Goal: Find specific page/section: Find specific page/section

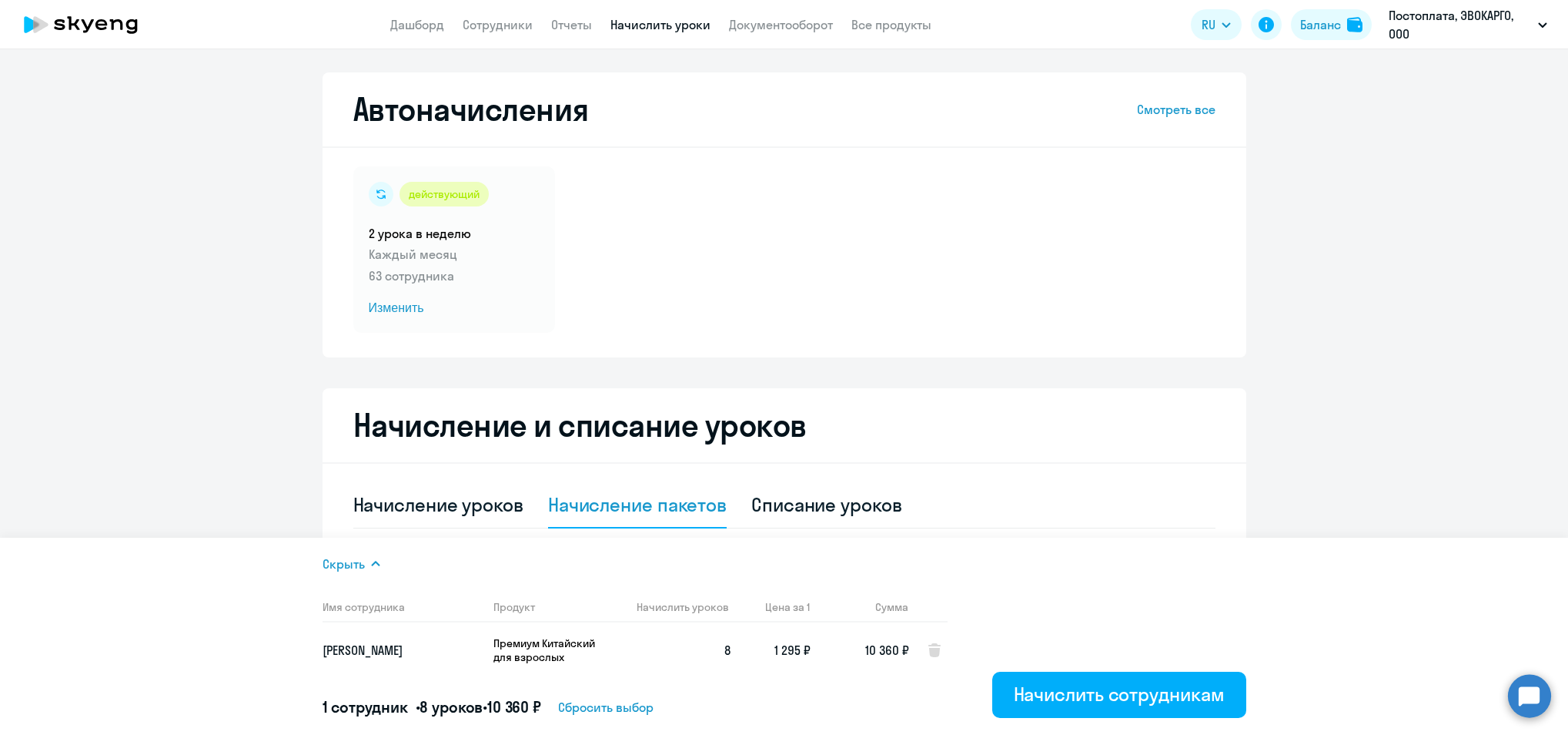
select select "8"
select select "10"
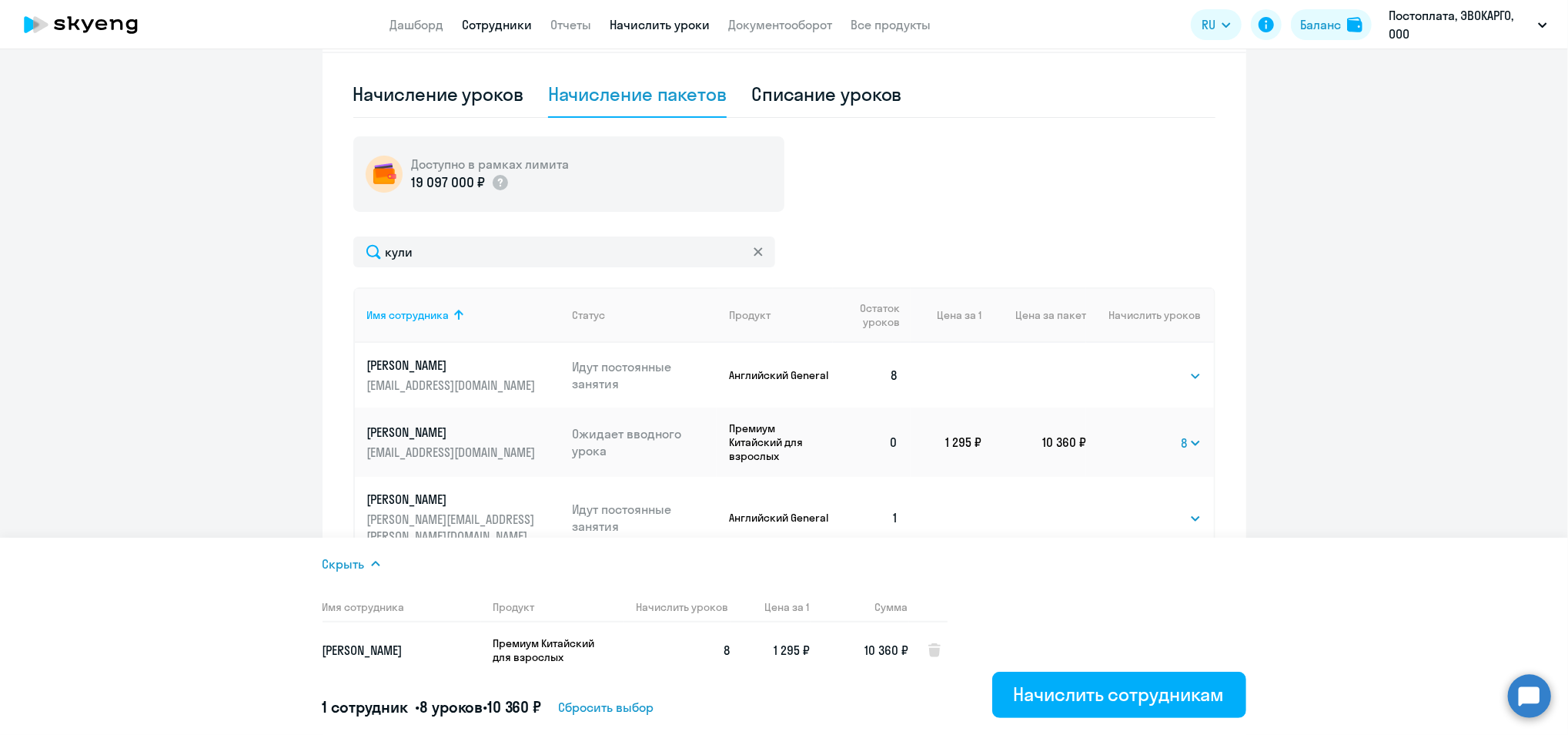
click at [477, 27] on link "Сотрудники" at bounding box center [498, 24] width 70 height 15
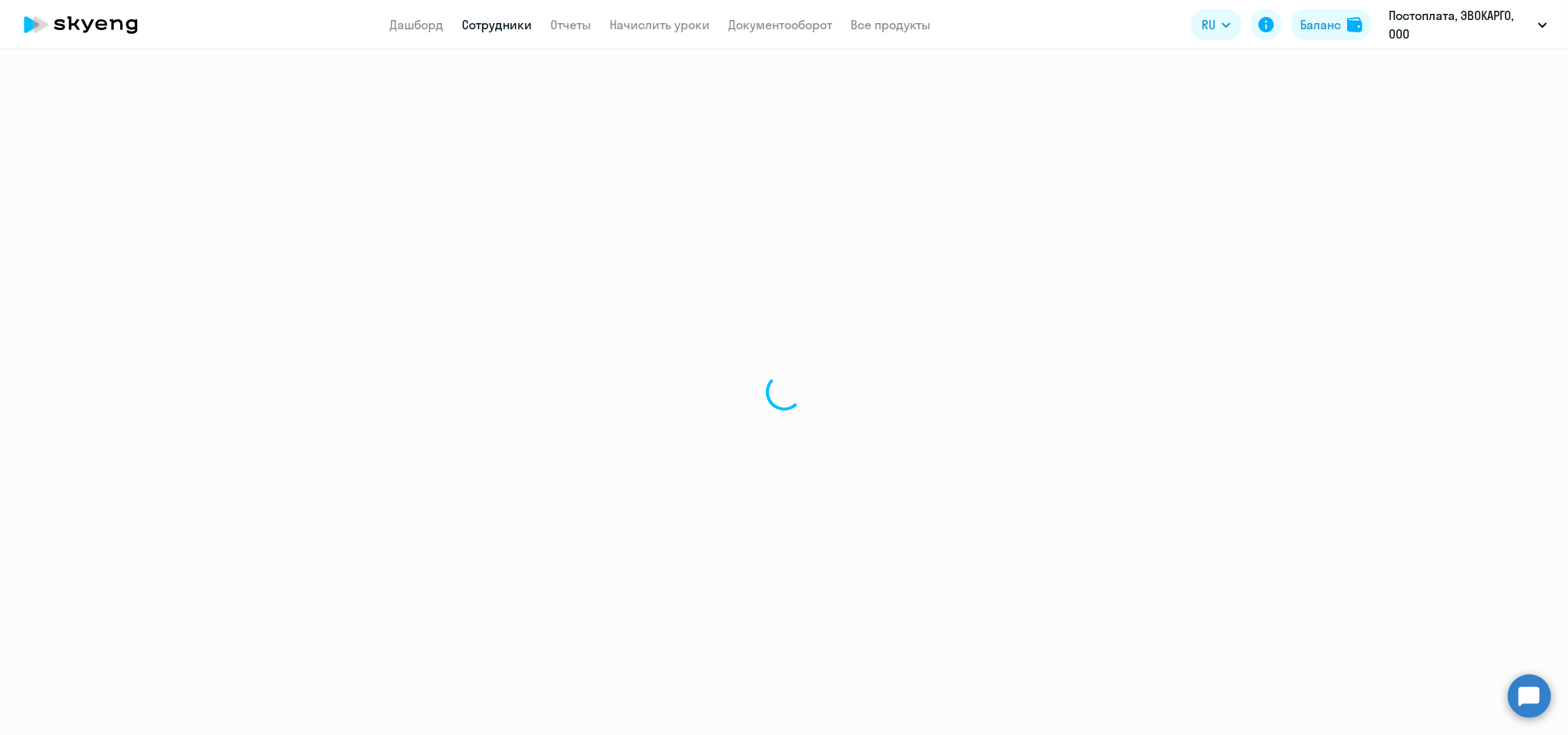
select select "30"
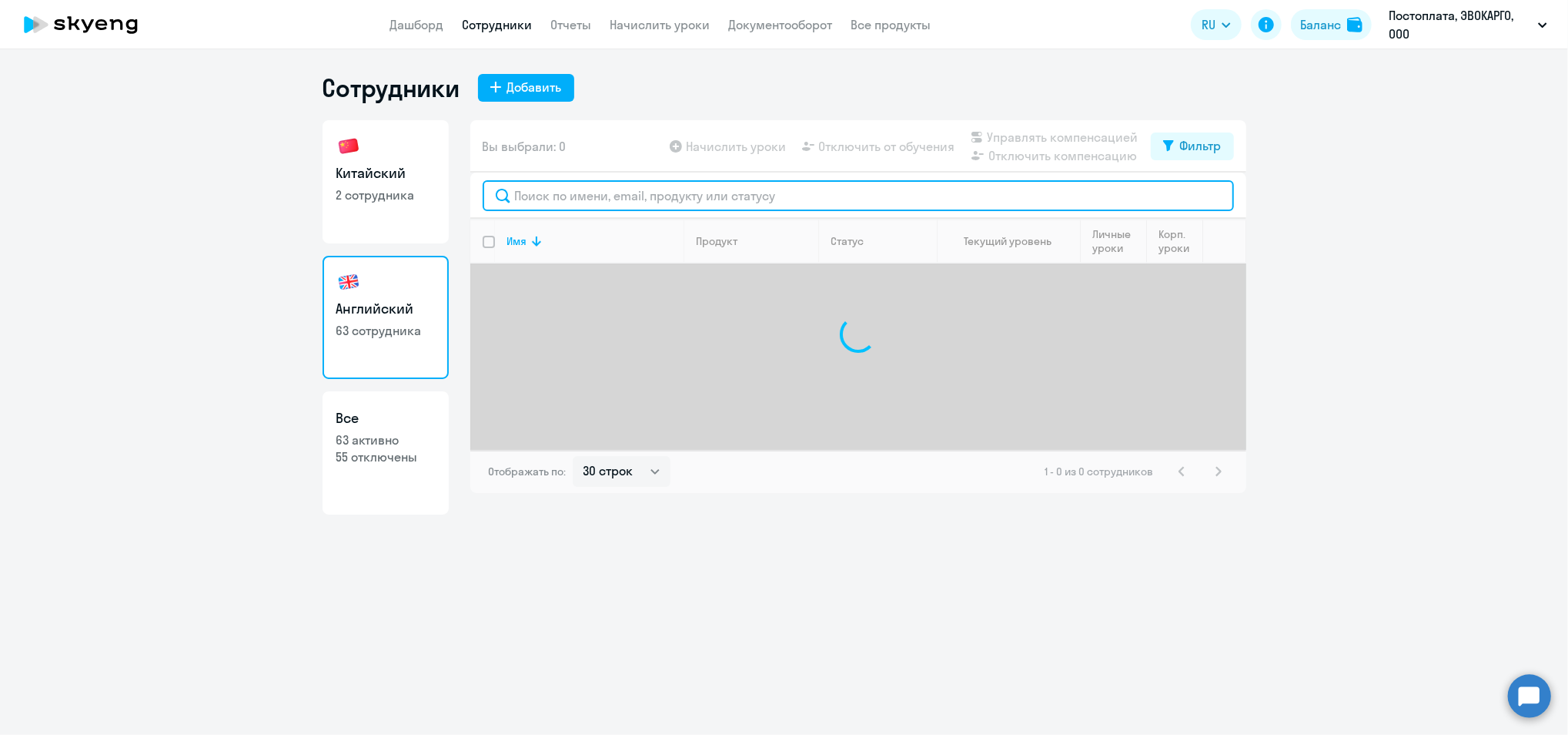
click at [554, 195] on input "text" at bounding box center [858, 195] width 752 height 31
type input "d"
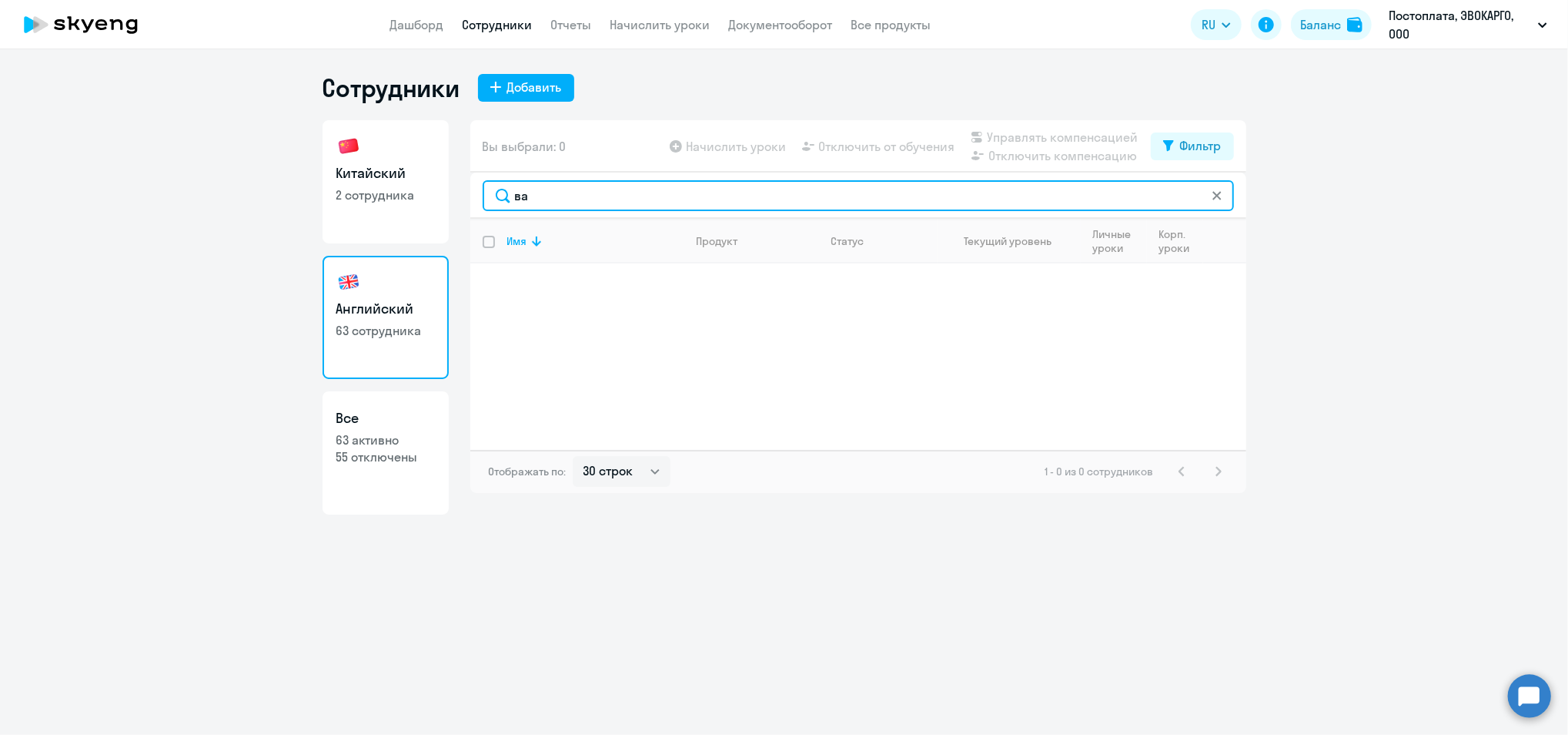
type input "в"
type input "м"
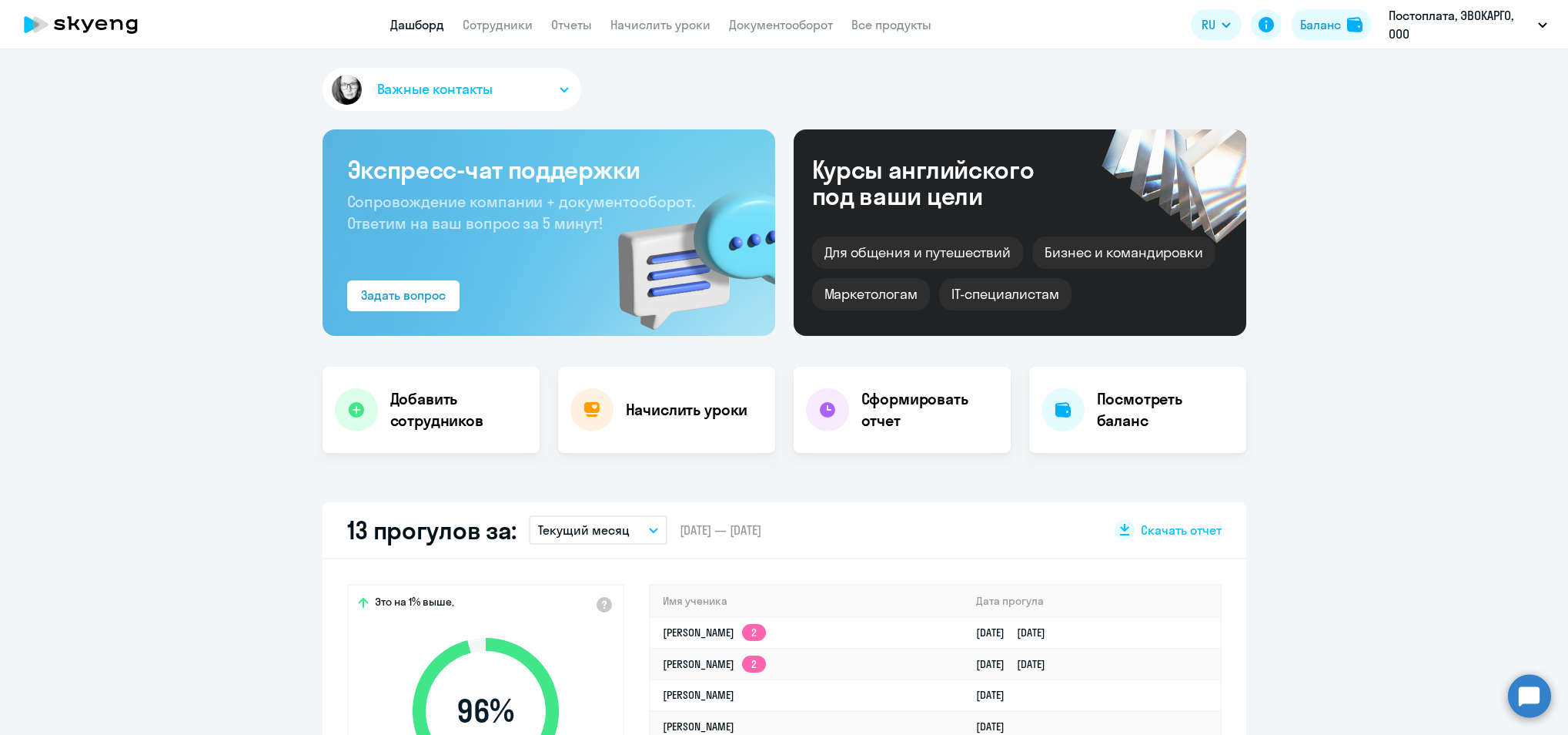
select select "30"
click at [464, 26] on link "Сотрудники" at bounding box center [498, 24] width 70 height 15
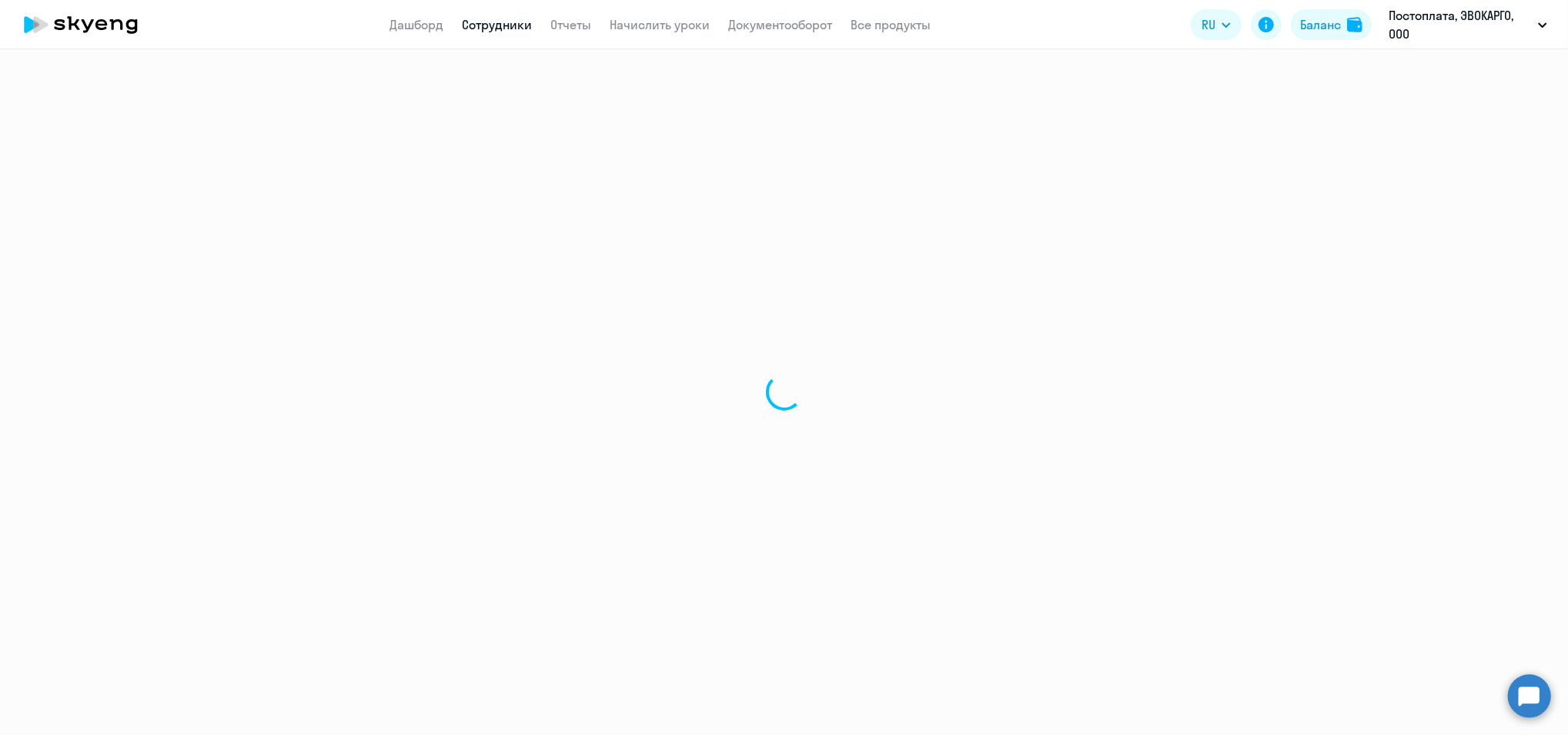
select select "30"
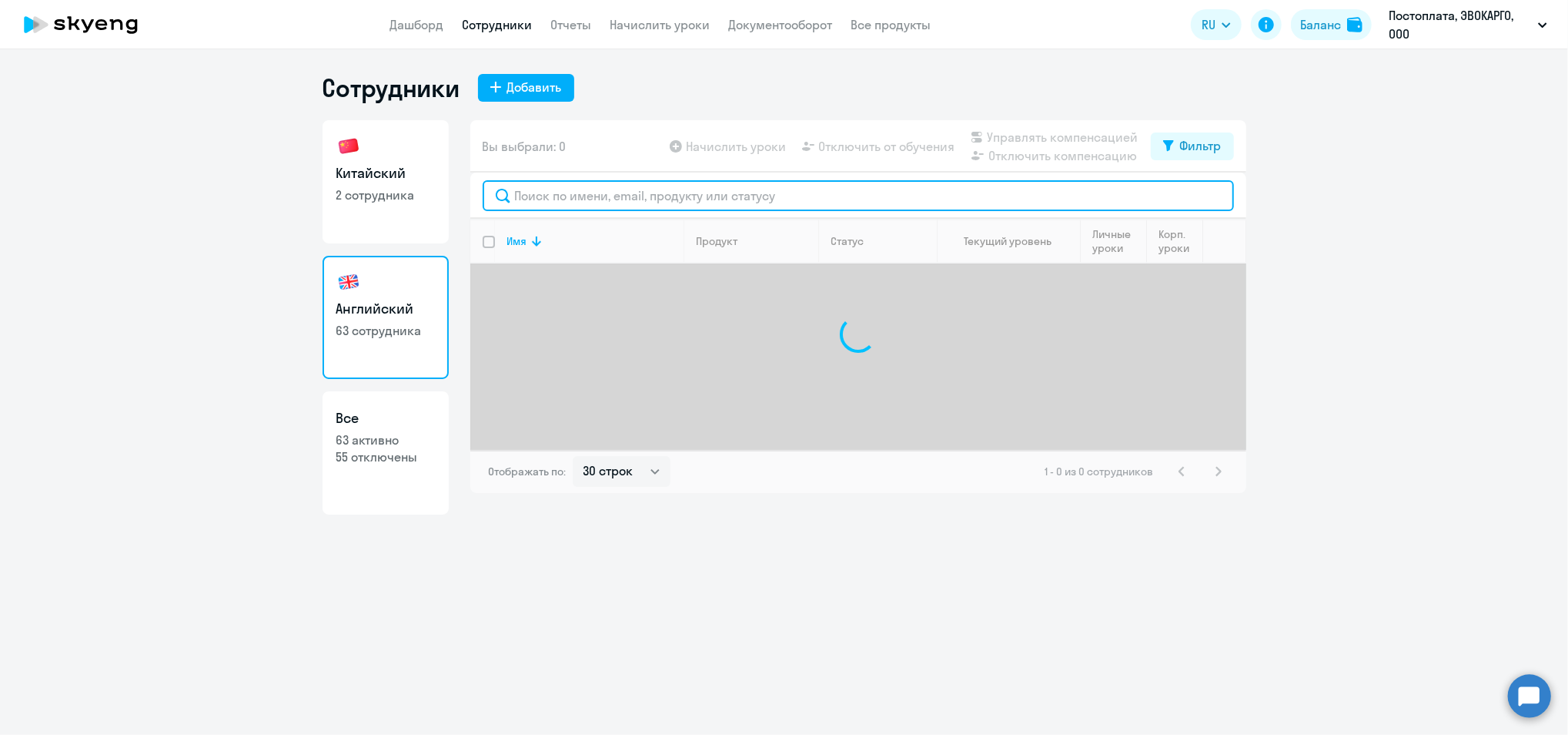
click at [562, 201] on input "text" at bounding box center [858, 195] width 752 height 31
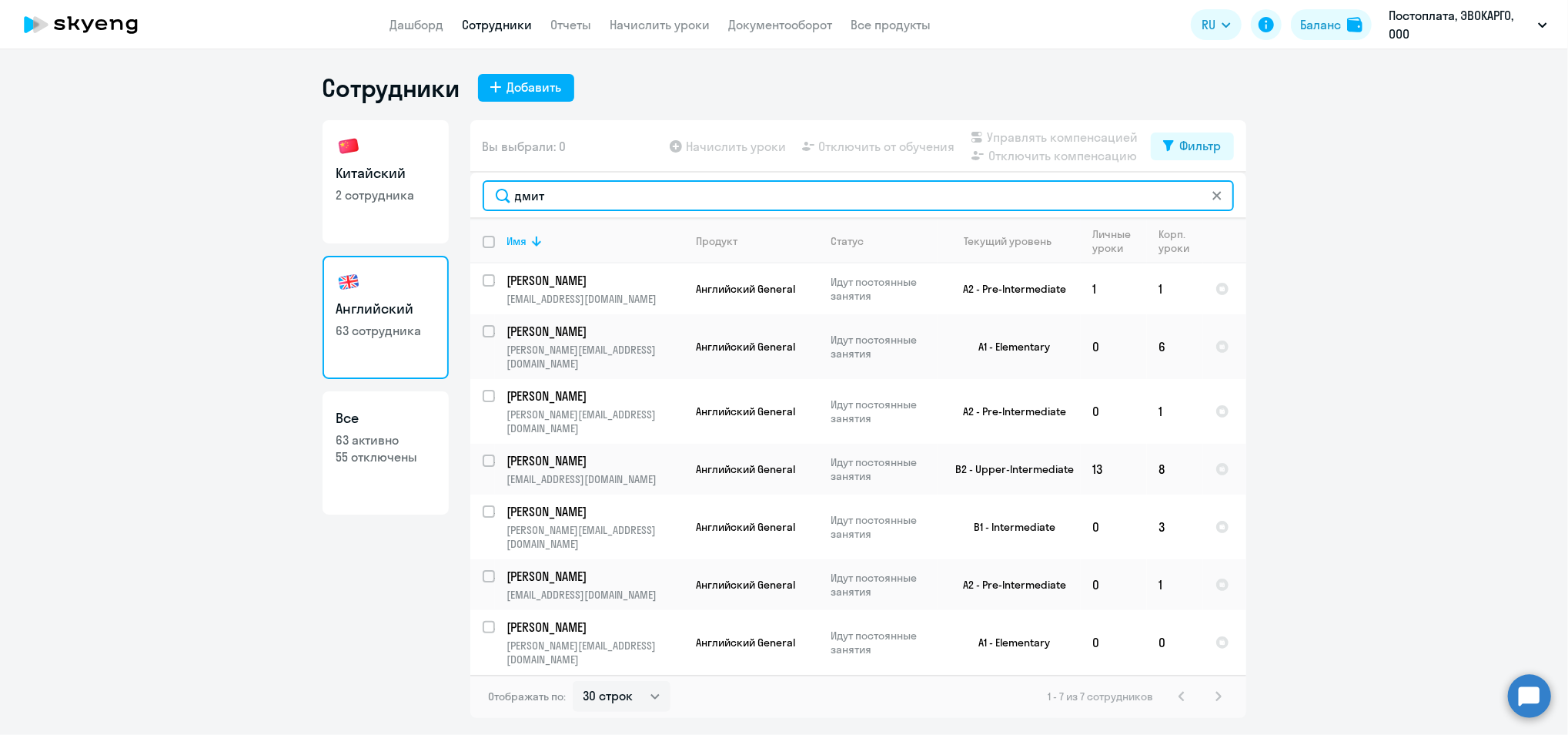
drag, startPoint x: 570, startPoint y: 205, endPoint x: 563, endPoint y: 201, distance: 8.1
click at [563, 201] on input "дмит" at bounding box center [858, 195] width 752 height 31
drag, startPoint x: 563, startPoint y: 201, endPoint x: 354, endPoint y: 154, distance: 214.2
click at [362, 164] on div "Китайский 2 сотрудника Английский 63 сотрудника Все 63 активно 55 отключены Вы …" at bounding box center [784, 419] width 924 height 598
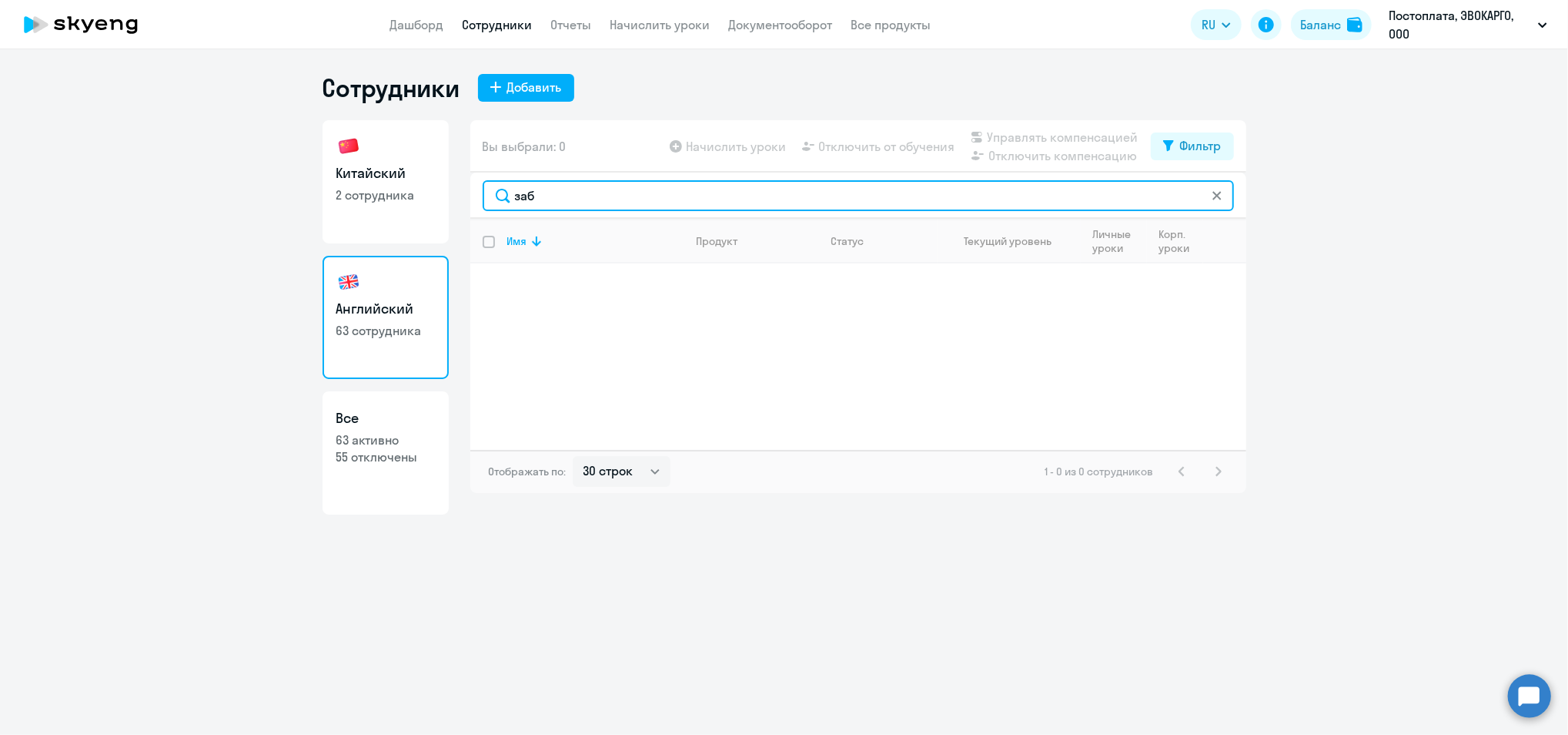
drag, startPoint x: 549, startPoint y: 184, endPoint x: 499, endPoint y: 181, distance: 50.1
click at [499, 181] on input "заб" at bounding box center [858, 195] width 752 height 31
type input "с"
drag, startPoint x: 618, startPoint y: 201, endPoint x: 347, endPoint y: 179, distance: 271.9
click at [358, 181] on div "Китайский 2 сотрудника Английский 63 сотрудника Все 63 активно 55 отключены Вы …" at bounding box center [784, 317] width 924 height 394
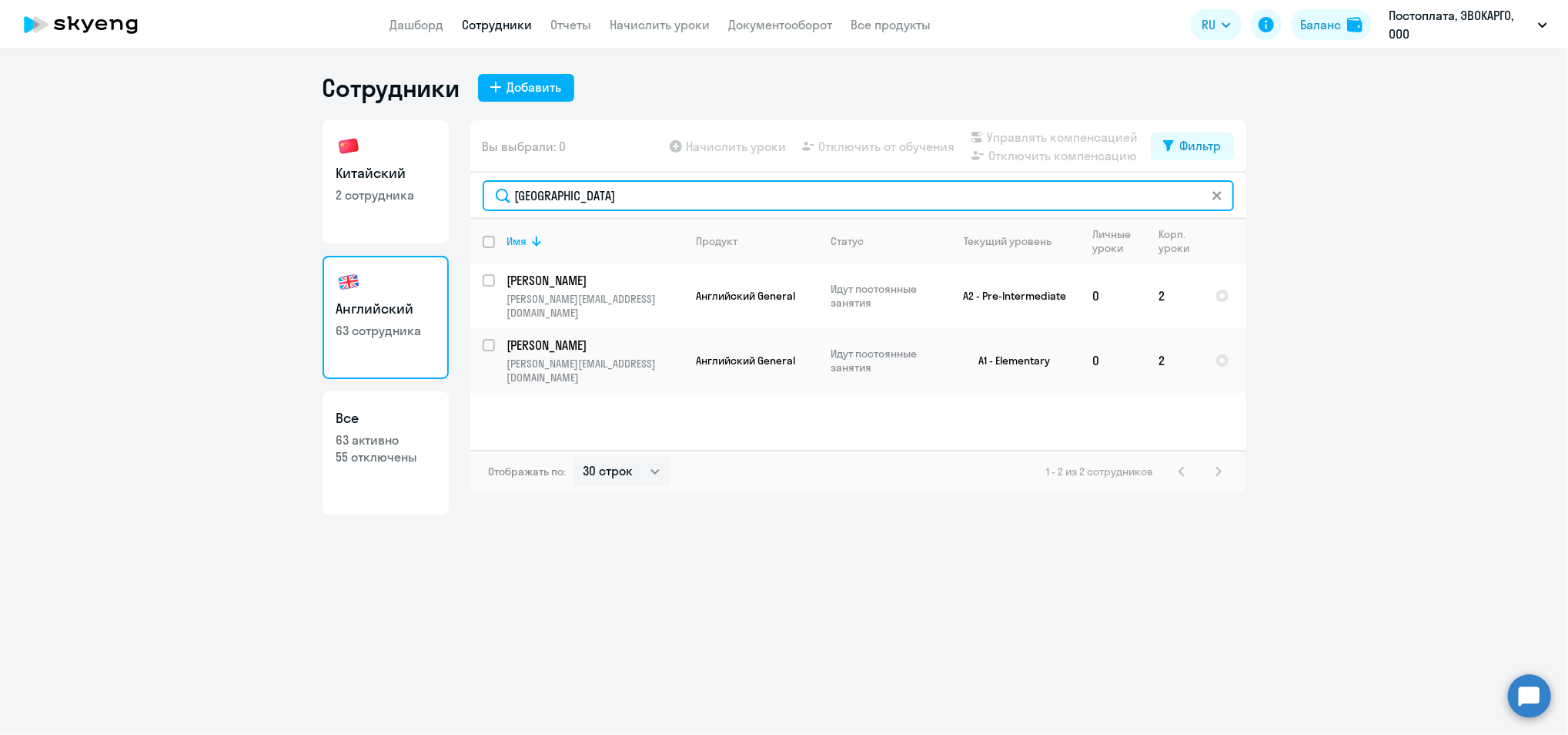
drag, startPoint x: 585, startPoint y: 201, endPoint x: 356, endPoint y: 168, distance: 231.4
click at [367, 174] on div "Китайский 2 сотрудника Английский 63 сотрудника Все 63 активно 55 отключены Вы …" at bounding box center [784, 317] width 924 height 394
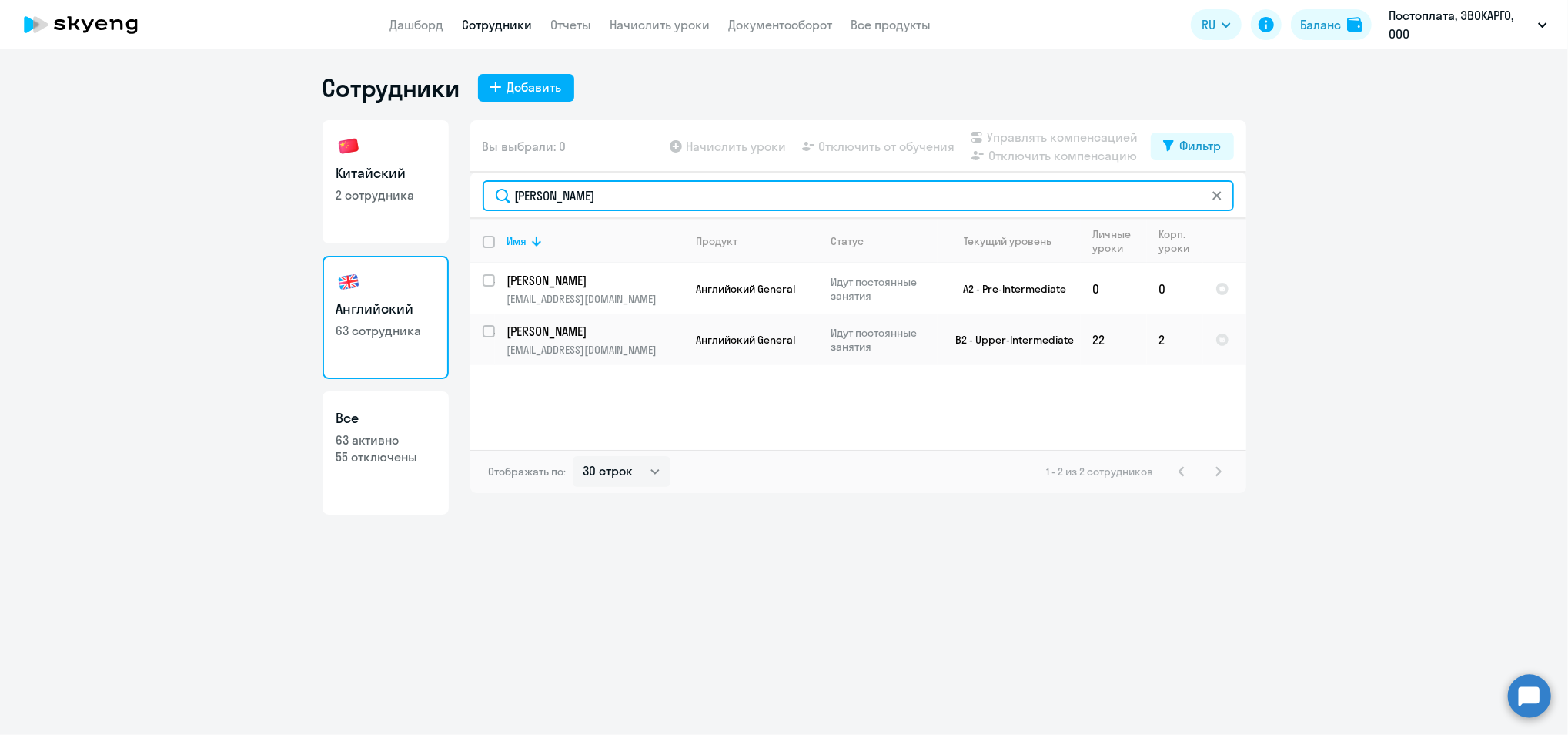
type input "[PERSON_NAME]"
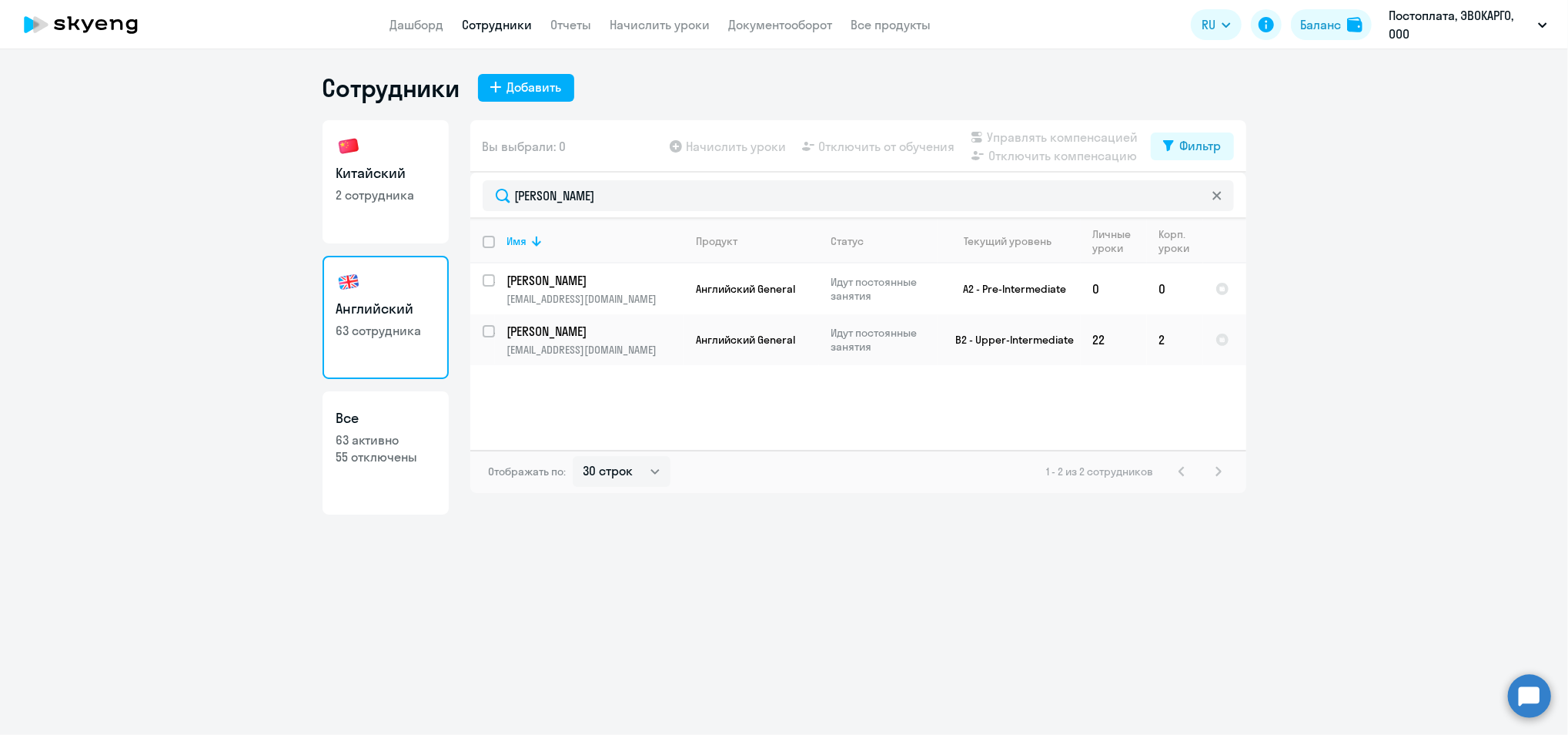
click at [44, 21] on icon at bounding box center [81, 24] width 135 height 39
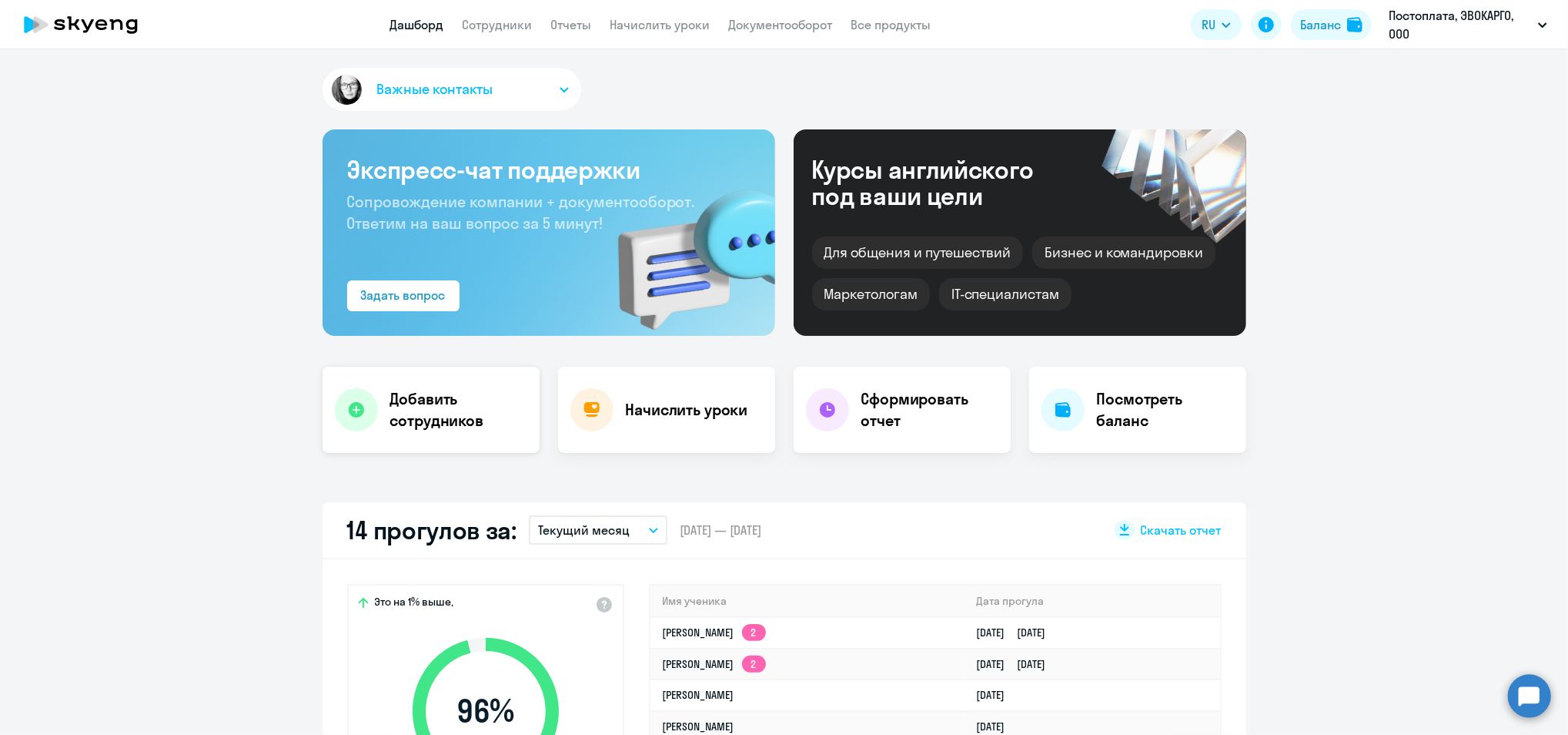
select select "30"
